Goal: Task Accomplishment & Management: Manage account settings

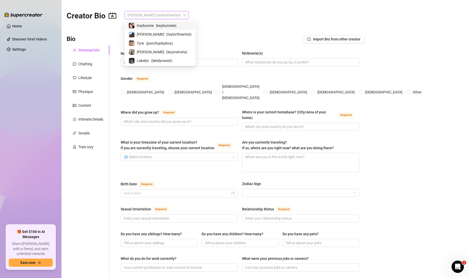
click at [133, 17] on span "[PERSON_NAME] (taylortheartist)" at bounding box center [157, 15] width 58 height 8
click at [146, 35] on span "[PERSON_NAME]" at bounding box center [150, 35] width 27 height 6
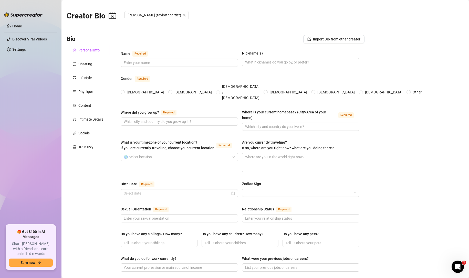
click at [146, 35] on main "Creator Bio [PERSON_NAME] (taylortheartist) Bio Import Bio from other creator P…" at bounding box center [266, 260] width 408 height 520
click at [98, 61] on div "Chatting" at bounding box center [88, 64] width 43 height 10
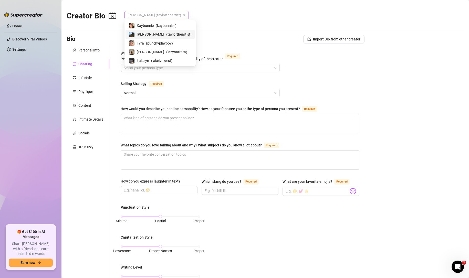
click at [148, 14] on span "[PERSON_NAME] (taylortheartist)" at bounding box center [157, 15] width 58 height 8
click at [149, 26] on span "Kaybunnie" at bounding box center [145, 26] width 17 height 6
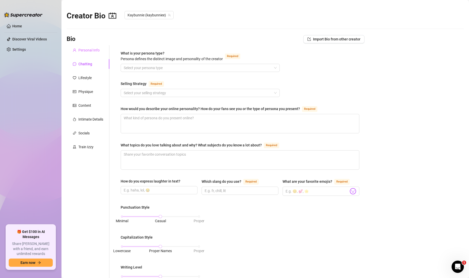
click at [96, 47] on div "Personal Info" at bounding box center [88, 50] width 43 height 10
